Goal: Task Accomplishment & Management: Complete application form

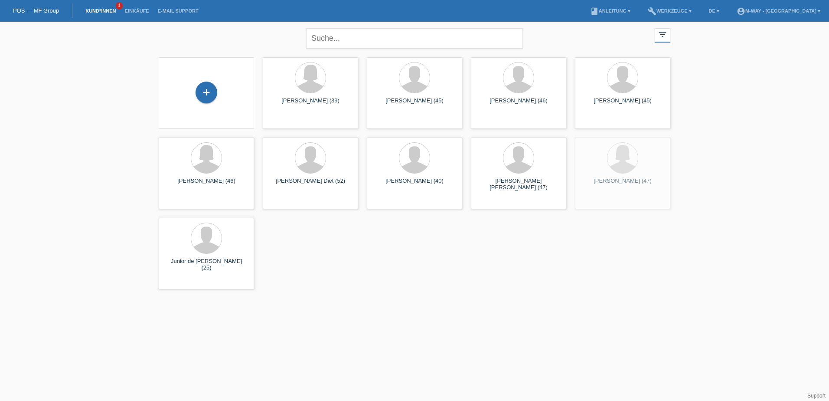
click at [228, 86] on div "+" at bounding box center [207, 93] width 82 height 23
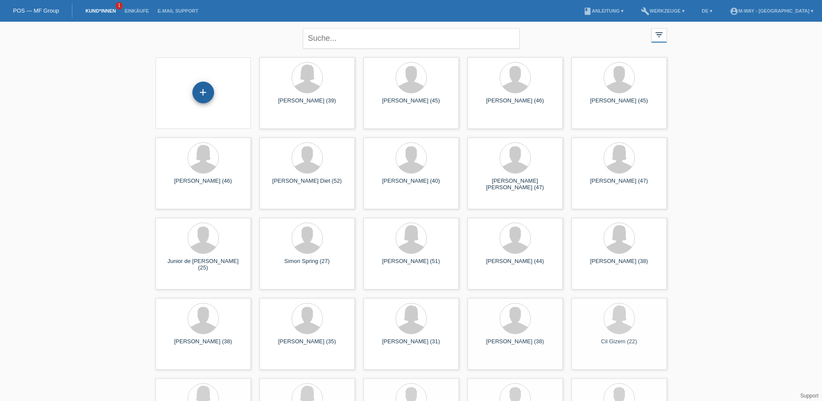
click at [210, 91] on div "+" at bounding box center [203, 92] width 21 height 15
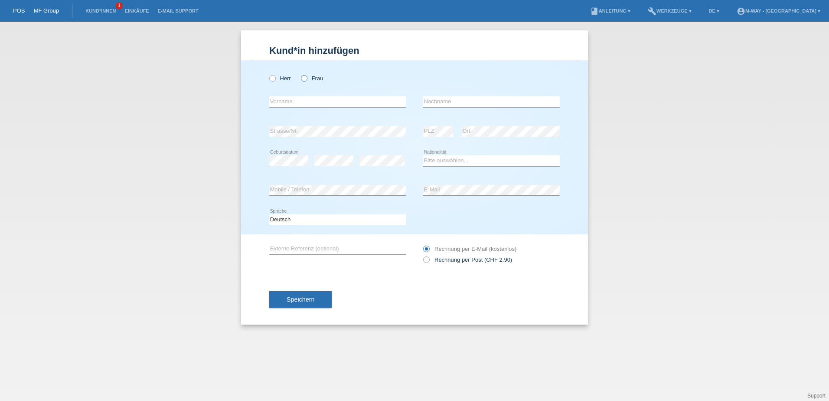
click at [300, 74] on icon at bounding box center [300, 74] width 0 height 0
click at [307, 76] on input "Frau" at bounding box center [304, 78] width 6 height 6
radio input "true"
click at [305, 100] on input "text" at bounding box center [337, 101] width 137 height 11
type input "[PERSON_NAME]"
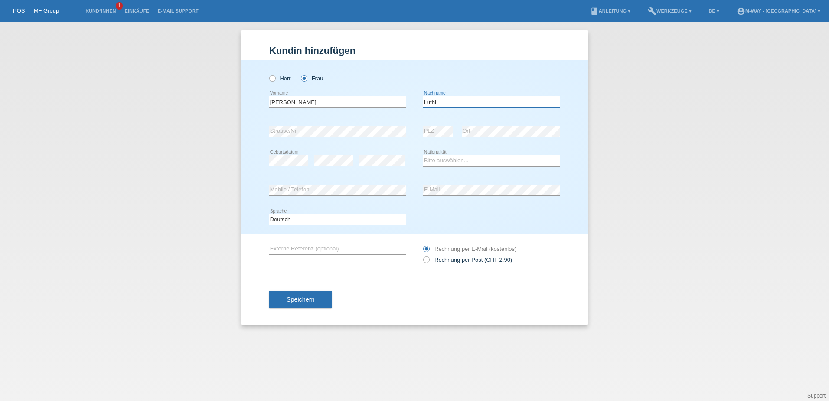
type input "Lüthi"
select select "CH"
click at [308, 299] on span "Speichern" at bounding box center [301, 299] width 28 height 7
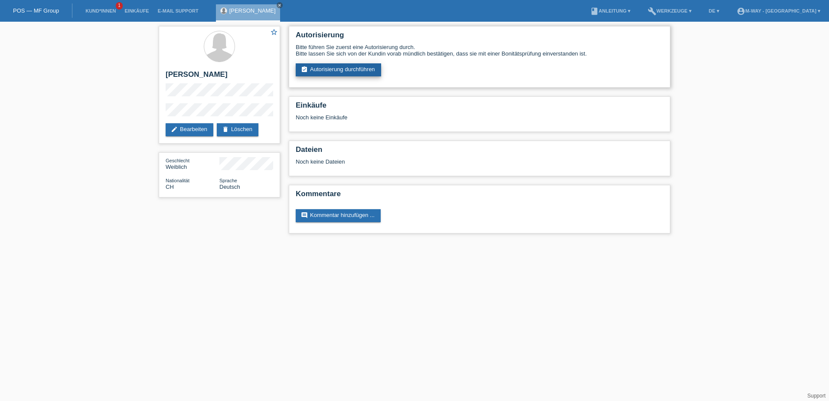
click at [332, 70] on link "assignment_turned_in Autorisierung durchführen" at bounding box center [338, 69] width 85 height 13
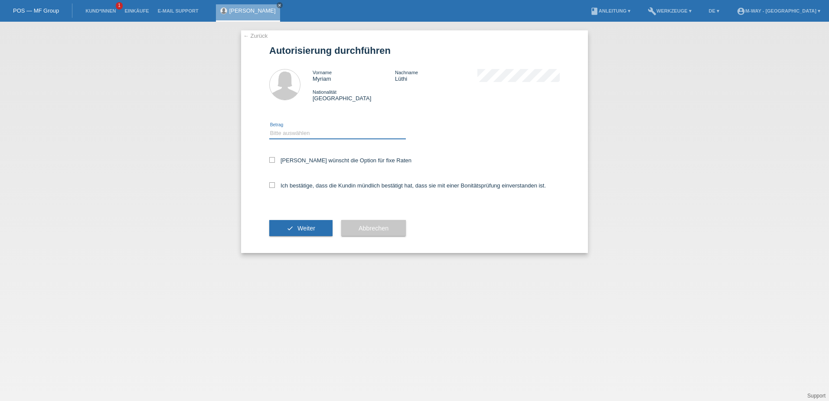
click at [323, 132] on select "Bitte auswählen CHF 1.00 - CHF 499.00 CHF 500.00 - CHF 1'999.00 CHF 2'000.00 - …" at bounding box center [337, 133] width 137 height 10
select select "3"
click at [269, 128] on select "Bitte auswählen CHF 1.00 - CHF 499.00 CHF 500.00 - CHF 1'999.00 CHF 2'000.00 - …" at bounding box center [337, 133] width 137 height 10
click at [303, 159] on label "Kundin wünscht die Option für fixe Raten" at bounding box center [340, 160] width 142 height 7
click at [275, 159] on input "Kundin wünscht die Option für fixe Raten" at bounding box center [272, 160] width 6 height 6
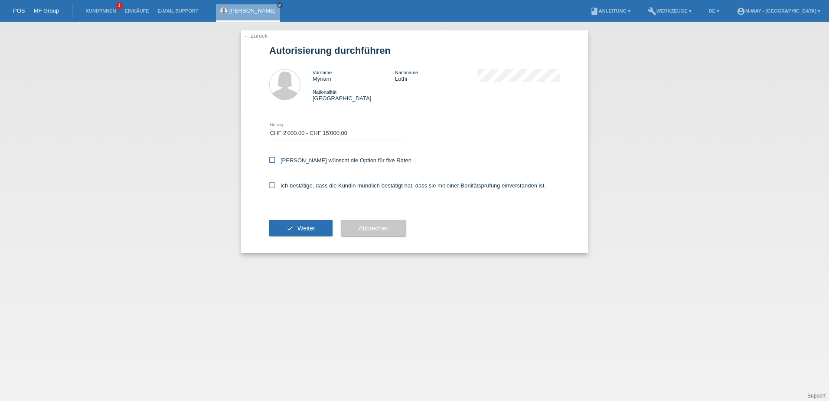
checkbox input "true"
click at [303, 186] on label "Ich bestätige, dass die Kundin mündlich bestätigt hat, dass sie mit einer Bonit…" at bounding box center [407, 185] width 277 height 7
click at [275, 186] on input "Ich bestätige, dass die Kundin mündlich bestätigt hat, dass sie mit einer Bonit…" at bounding box center [272, 185] width 6 height 6
checkbox input "true"
click at [305, 231] on span "Weiter" at bounding box center [306, 228] width 18 height 7
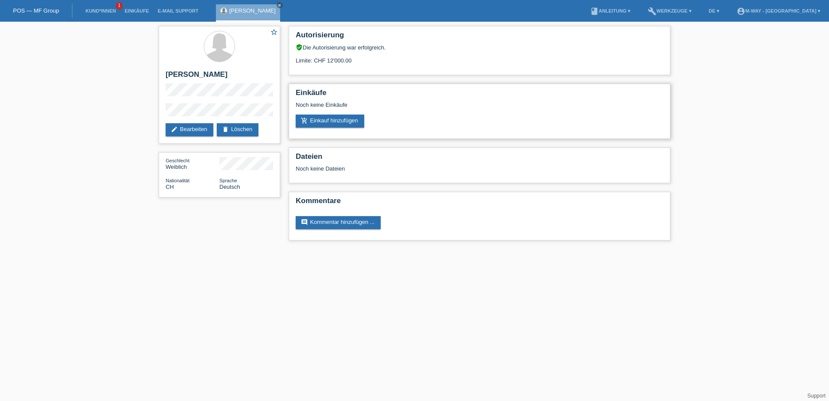
click at [367, 84] on div "Einkäufe Noch keine Einkäufe add_shopping_cart Einkauf hinzufügen" at bounding box center [480, 111] width 382 height 55
click at [329, 60] on div "Limite: CHF 12'000.00" at bounding box center [480, 57] width 368 height 13
drag, startPoint x: 329, startPoint y: 60, endPoint x: 344, endPoint y: 124, distance: 65.4
click at [344, 124] on link "add_shopping_cart Einkauf hinzufügen" at bounding box center [330, 120] width 69 height 13
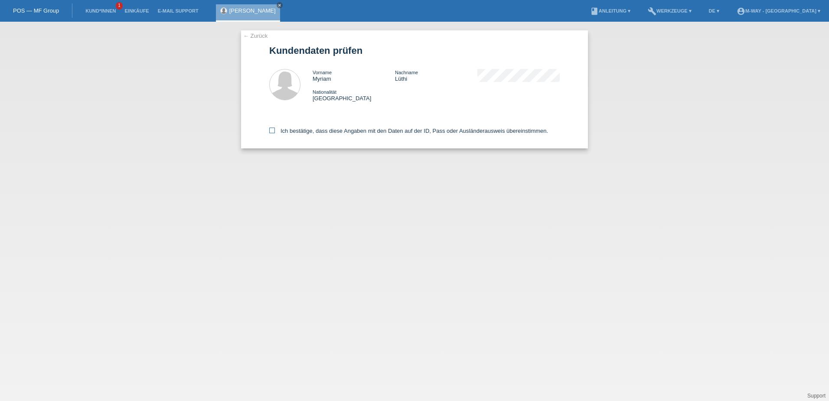
click at [305, 128] on label "Ich bestätige, dass diese Angaben mit den Daten auf der ID, Pass oder Ausländer…" at bounding box center [408, 130] width 279 height 7
click at [275, 128] on input "Ich bestätige, dass diese Angaben mit den Daten auf der ID, Pass oder Ausländer…" at bounding box center [272, 130] width 6 height 6
checkbox input "true"
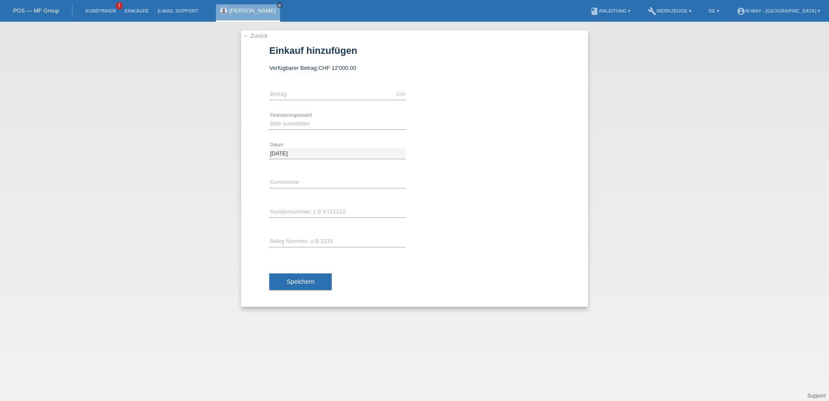
click at [261, 35] on link "← Zurück" at bounding box center [255, 36] width 24 height 7
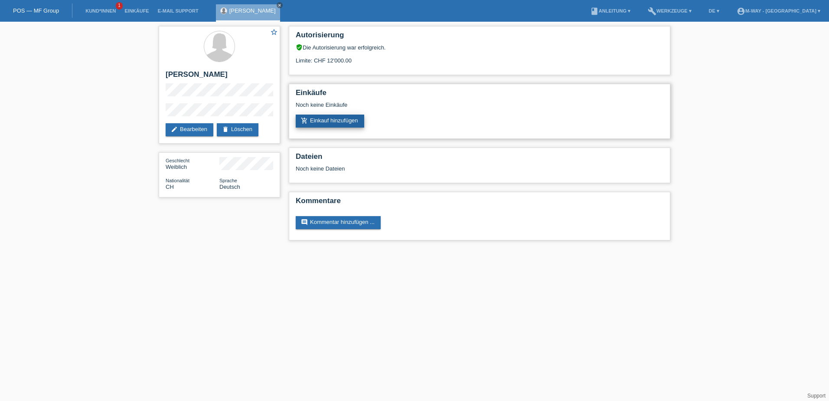
click at [320, 118] on link "add_shopping_cart Einkauf hinzufügen" at bounding box center [330, 120] width 69 height 13
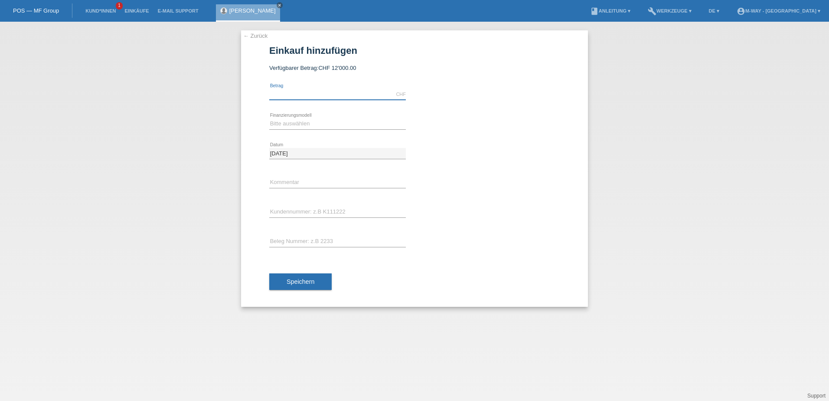
click at [291, 92] on input "text" at bounding box center [337, 94] width 137 height 11
type input "2324.10"
click at [292, 123] on select "Bitte auswählen Fixe Raten Kauf auf Rechnung mit Teilzahlungsoption" at bounding box center [337, 123] width 137 height 10
select select "77"
click at [269, 118] on select "Bitte auswählen Fixe Raten Kauf auf Rechnung mit Teilzahlungsoption" at bounding box center [337, 123] width 137 height 10
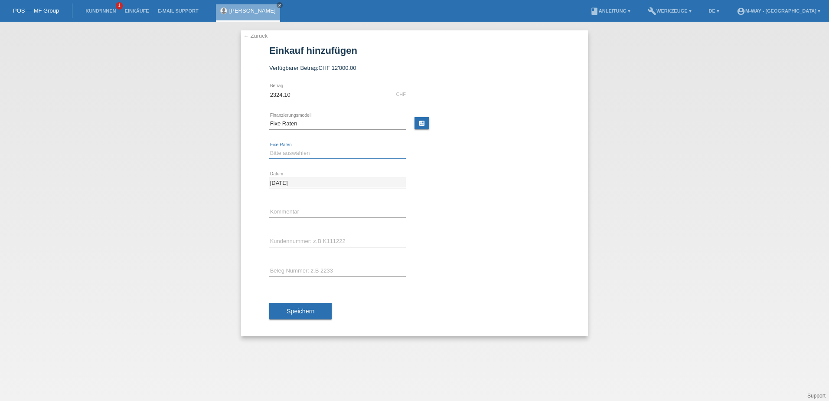
click at [287, 154] on select "Bitte auswählen 4 Raten 5 Raten 6 Raten 7 Raten 8 Raten 9 Raten 10 Raten 11 Rat…" at bounding box center [337, 153] width 137 height 10
select select "172"
click at [269, 148] on select "Bitte auswählen 4 Raten 5 Raten 6 Raten 7 Raten 8 Raten 9 Raten 10 Raten 11 Rat…" at bounding box center [337, 153] width 137 height 10
click at [289, 212] on input "text" at bounding box center [337, 211] width 137 height 11
click at [292, 242] on input "text" at bounding box center [337, 241] width 137 height 11
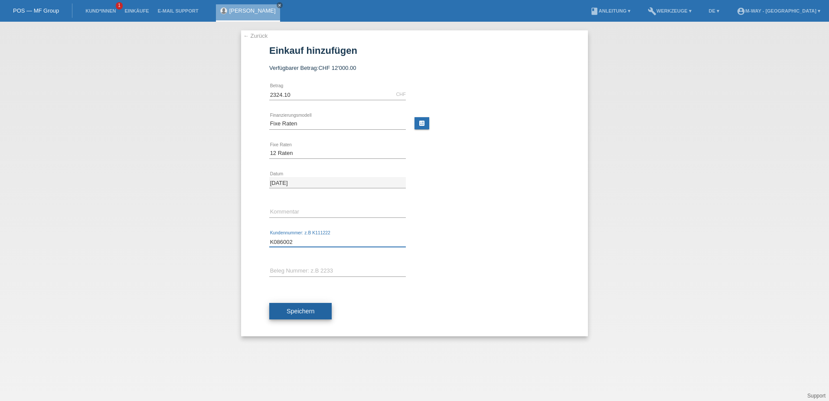
type input "K086002"
click at [308, 305] on button "Speichern" at bounding box center [300, 311] width 62 height 16
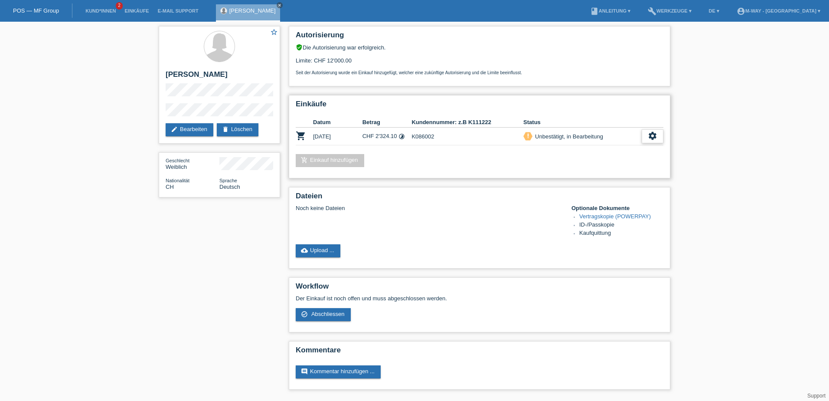
click at [647, 137] on div "settings" at bounding box center [653, 136] width 22 height 14
click at [577, 175] on span "Abschliessen" at bounding box center [582, 175] width 36 height 10
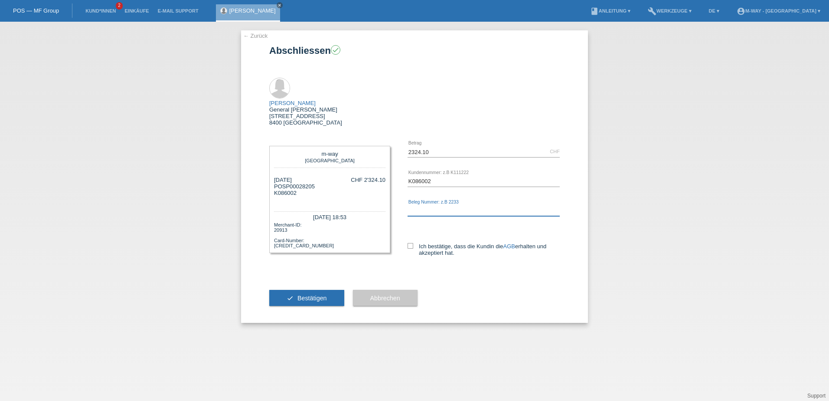
click at [452, 205] on input "text" at bounding box center [484, 210] width 152 height 11
type input "69989"
click at [410, 243] on icon at bounding box center [411, 246] width 6 height 6
click at [410, 243] on input "Ich bestätige, dass die Kundin die AGB erhalten und akzeptiert hat." at bounding box center [411, 246] width 6 height 6
checkbox input "true"
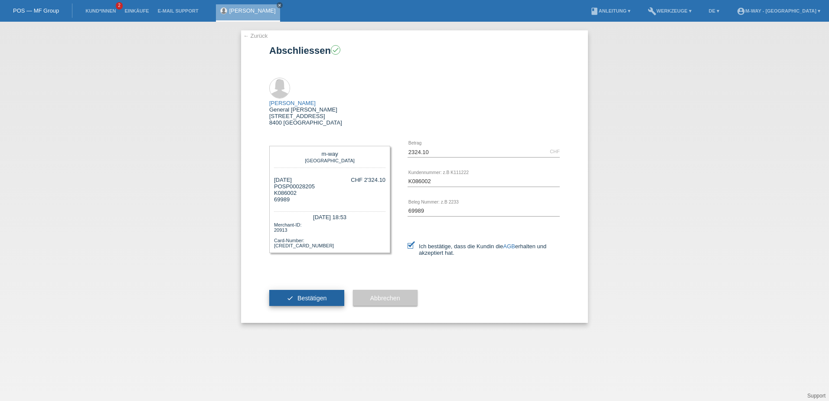
click at [320, 294] on span "Bestätigen" at bounding box center [311, 297] width 29 height 7
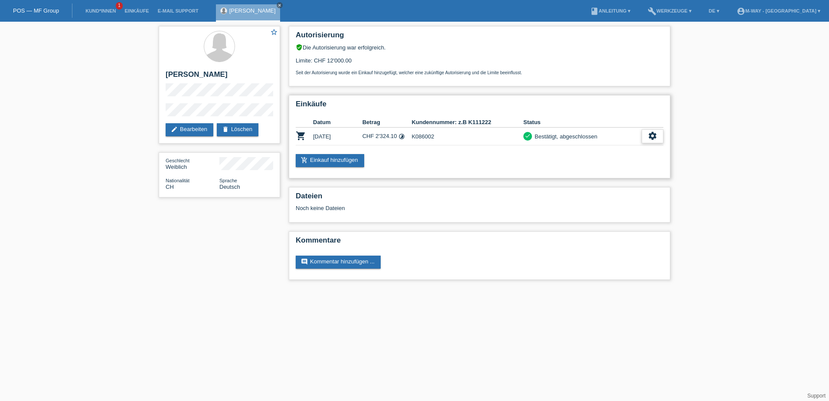
click at [649, 139] on icon "settings" at bounding box center [653, 136] width 10 height 10
click at [614, 176] on span "Vertrag herunterladen" at bounding box center [618, 175] width 57 height 10
click at [651, 133] on icon "settings" at bounding box center [653, 136] width 10 height 10
click at [619, 190] on span "Quittung herunterladen" at bounding box center [620, 188] width 60 height 10
click at [665, 131] on div "Einkäufe Datum Betrag Kundennummer: z.B K111222 Status shopping_cart 01.10.2025…" at bounding box center [480, 136] width 382 height 83
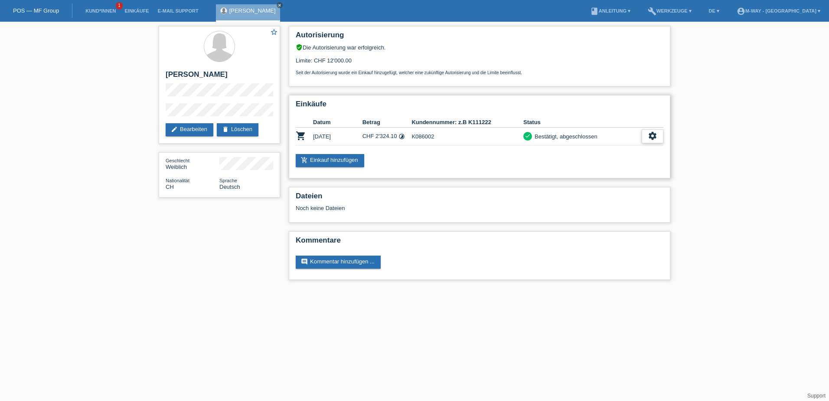
click at [658, 134] on div "settings" at bounding box center [653, 136] width 22 height 14
click at [605, 164] on span "AGB herunterladen" at bounding box center [615, 162] width 51 height 10
